Goal: Information Seeking & Learning: Learn about a topic

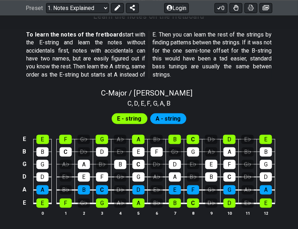
scroll to position [648, 0]
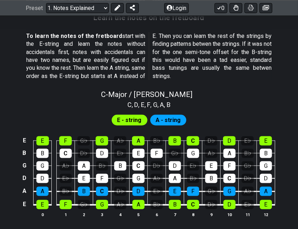
click at [291, 159] on div "E E F G♭ G A♭ A B♭ B C D♭ D E♭ E B B C D♭ D E♭ E F G♭ G A♭ A B♭ B G G A♭ A B♭ B…" at bounding box center [149, 177] width 298 height 100
click at [183, 136] on td "B" at bounding box center [175, 134] width 18 height 13
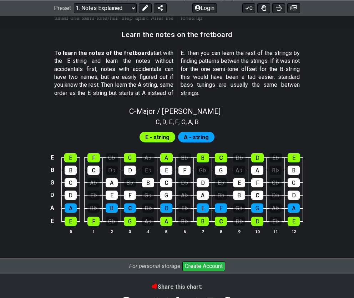
scroll to position [628, 0]
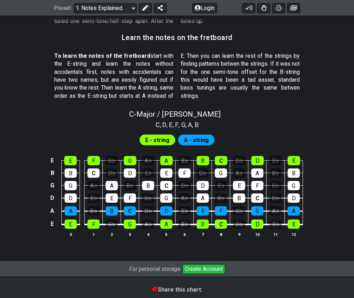
click at [211, 201] on td "E" at bounding box center [203, 204] width 18 height 13
drag, startPoint x: 211, startPoint y: 200, endPoint x: 105, endPoint y: 141, distance: 122.0
click at [105, 141] on div "E - string A - string" at bounding box center [177, 138] width 354 height 17
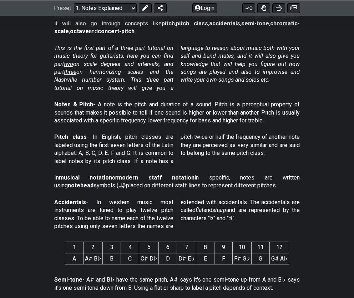
scroll to position [0, 0]
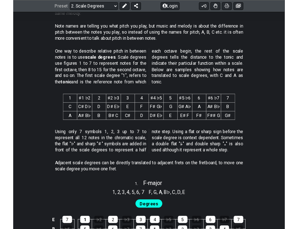
scroll to position [263, 0]
